Goal: Task Accomplishment & Management: Complete application form

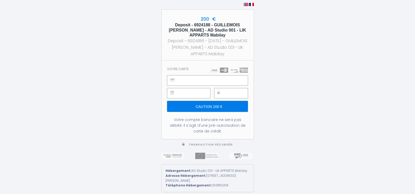
click at [209, 106] on input "Caution 200 €" at bounding box center [207, 106] width 81 height 11
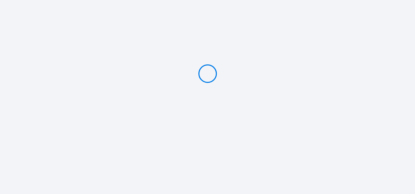
type input "Caution 200 €"
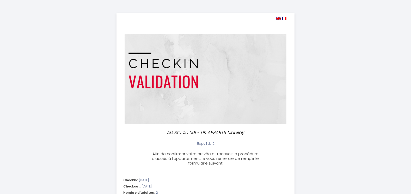
select select
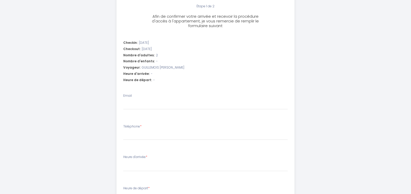
scroll to position [156, 0]
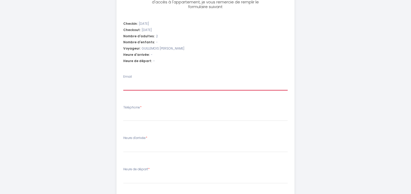
click at [131, 83] on input "Email" at bounding box center [205, 85] width 165 height 9
type input "[EMAIL_ADDRESS][DOMAIN_NAME]"
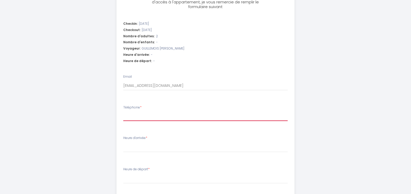
type input "0626023119"
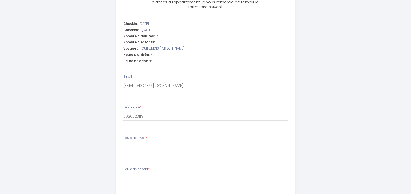
select select
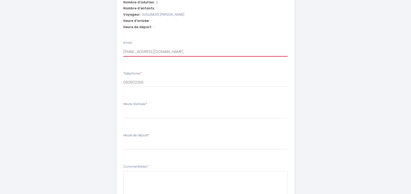
scroll to position [209, 0]
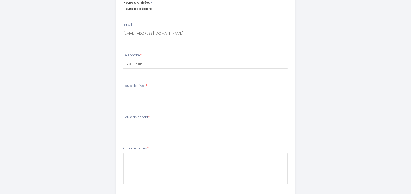
click at [142, 95] on select "15:00 15:30 16:00 16:30 17:00 17:30 18:00 18:30 19:00 19:30 20:00 20:30 21:00 2…" at bounding box center [205, 95] width 165 height 10
select select "15:00"
click at [123, 90] on select "15:00 15:30 16:00 16:30 17:00 17:30 18:00 18:30 19:00 19:30 20:00 20:30 21:00 2…" at bounding box center [205, 95] width 165 height 10
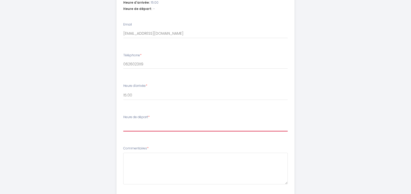
click at [140, 124] on select "00:00 00:30 01:00 01:30 02:00 02:30 03:00 03:30 04:00 04:30 05:00 05:30 06:00 0…" at bounding box center [205, 127] width 165 height 10
select select "07:00"
click at [123, 122] on select "00:00 00:30 01:00 01:30 02:00 02:30 03:00 03:30 04:00 04:30 05:00 05:30 06:00 0…" at bounding box center [205, 127] width 165 height 10
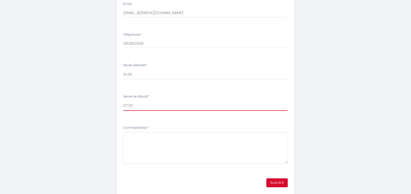
scroll to position [244, 0]
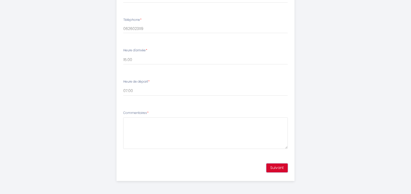
click at [279, 166] on button "Suivant" at bounding box center [277, 168] width 21 height 9
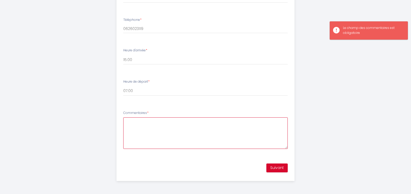
click at [144, 121] on textarea "Commentaires *" at bounding box center [205, 133] width 165 height 32
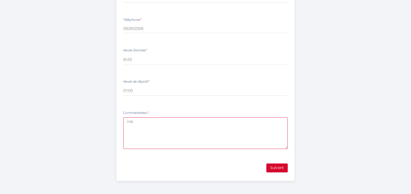
type textarea "ras"
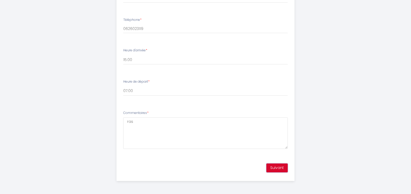
click at [279, 169] on button "Suivant" at bounding box center [277, 168] width 21 height 9
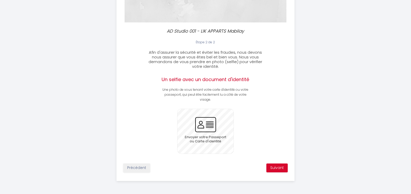
click at [208, 125] on input "file" at bounding box center [206, 131] width 56 height 45
click at [206, 124] on input "file" at bounding box center [206, 131] width 56 height 45
click at [207, 122] on input "file" at bounding box center [206, 131] width 56 height 45
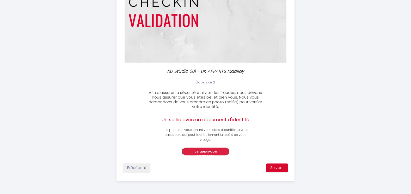
scroll to position [205, 0]
click at [279, 168] on button "Suivant" at bounding box center [277, 168] width 21 height 9
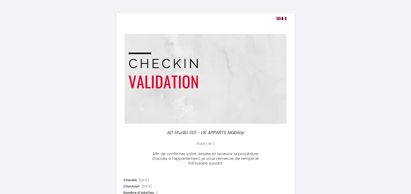
select select "07:00"
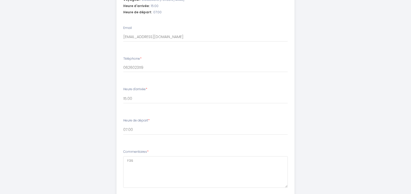
scroll to position [244, 0]
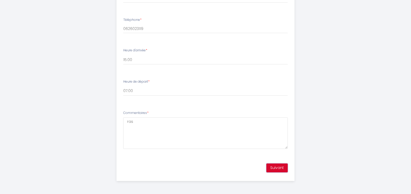
click at [275, 168] on button "Suivant" at bounding box center [277, 168] width 21 height 9
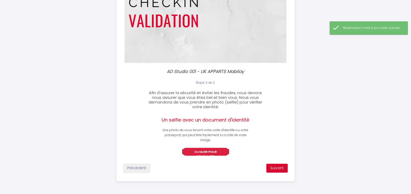
scroll to position [205, 0]
click at [205, 148] on button "Cliquer pour remplacer" at bounding box center [205, 152] width 47 height 8
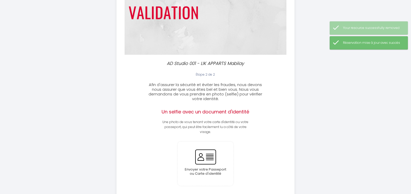
scroll to position [101, 0]
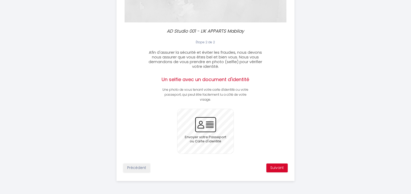
click at [210, 127] on input "file" at bounding box center [206, 131] width 56 height 45
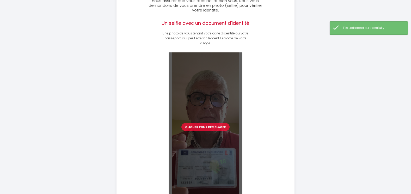
scroll to position [206, 0]
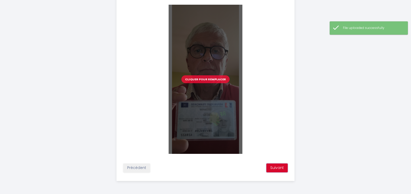
click at [277, 170] on button "Suivant" at bounding box center [277, 168] width 21 height 9
